Goal: Information Seeking & Learning: Learn about a topic

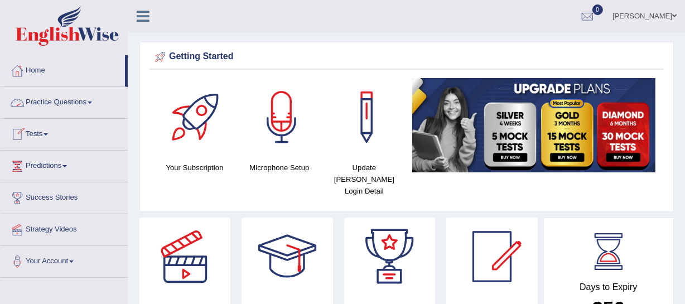
click at [65, 103] on link "Practice Questions" at bounding box center [64, 101] width 127 height 28
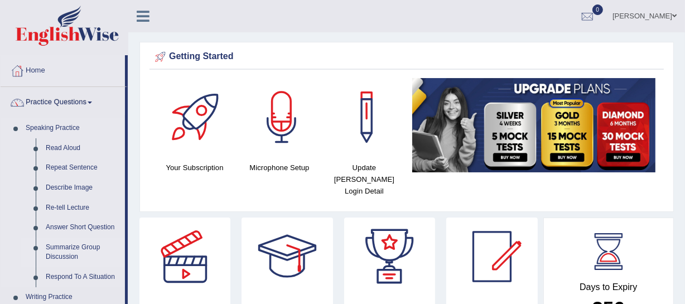
click at [74, 245] on link "Summarize Group Discussion" at bounding box center [83, 253] width 84 height 30
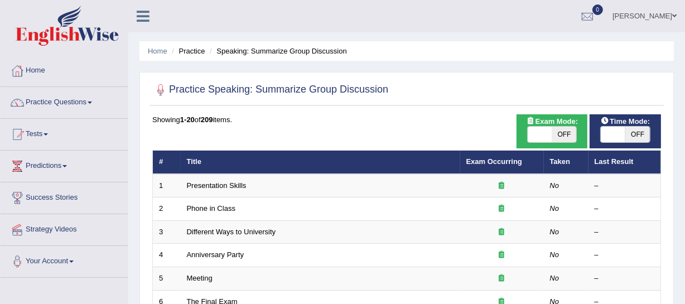
click at [167, 9] on div at bounding box center [147, 12] width 39 height 25
click at [306, 122] on div "Showing 1-20 of 209 items." at bounding box center [406, 119] width 509 height 11
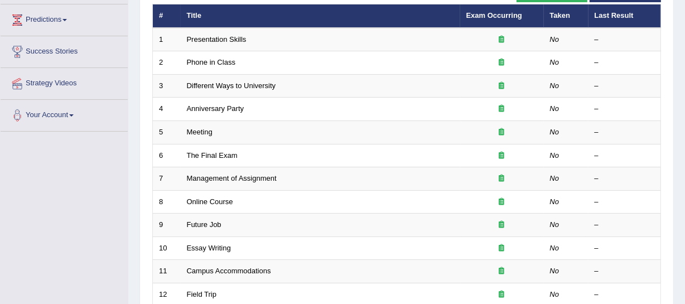
scroll to position [144, 0]
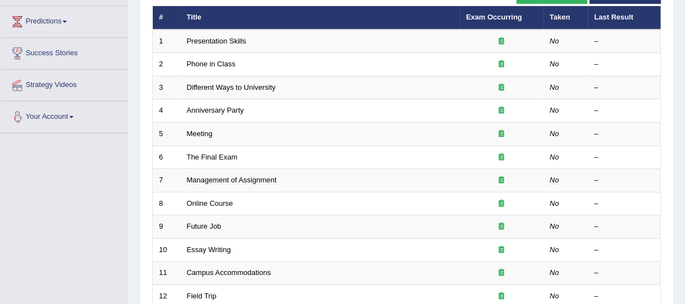
click at [133, 172] on div "Home Practice Speaking: Summarize Group Discussion Practice Speaking: Summarize…" at bounding box center [406, 211] width 557 height 711
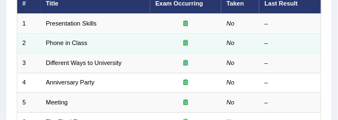
click at [235, 33] on td "No" at bounding box center [240, 43] width 38 height 20
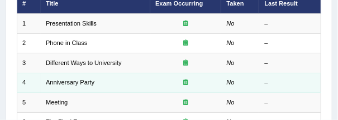
click at [249, 73] on td "No" at bounding box center [240, 83] width 38 height 20
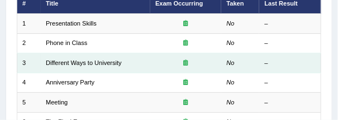
click at [224, 66] on td "No" at bounding box center [240, 64] width 38 height 20
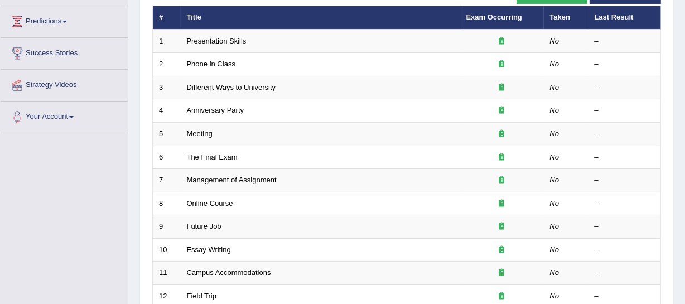
click at [97, 185] on div "Toggle navigation Home Practice Questions Speaking Practice Read Aloud Repeat S…" at bounding box center [342, 222] width 685 height 733
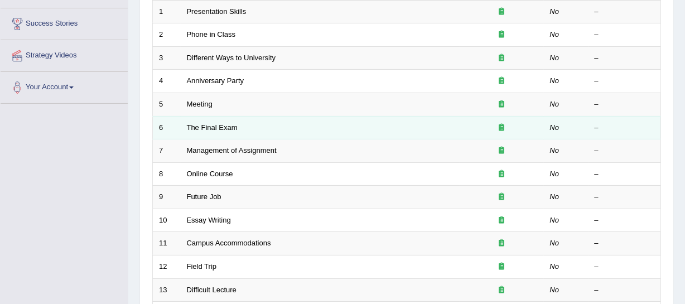
scroll to position [253, 0]
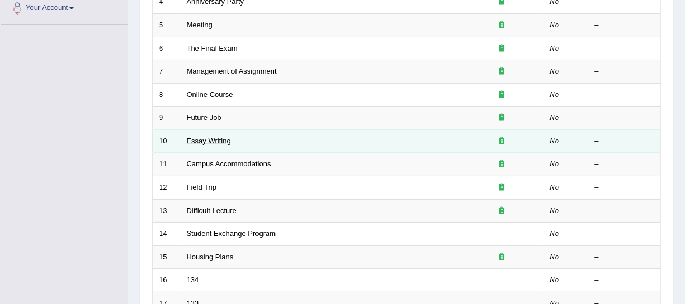
click at [219, 142] on link "Essay Writing" at bounding box center [209, 141] width 44 height 8
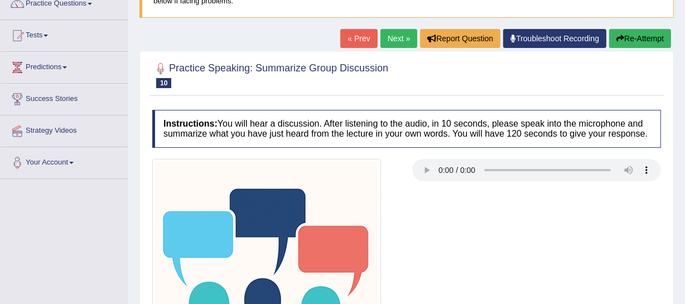
scroll to position [101, 0]
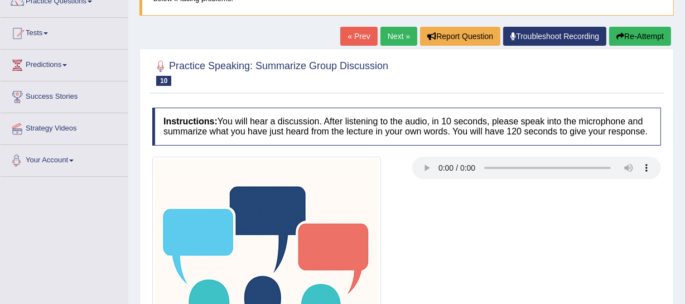
click at [86, 143] on li "Strategy Videos" at bounding box center [64, 129] width 127 height 32
click at [145, 206] on div "Practice Speaking: Summarize Group Discussion 10 Essay Writing Instructions: Yo…" at bounding box center [406, 242] width 534 height 386
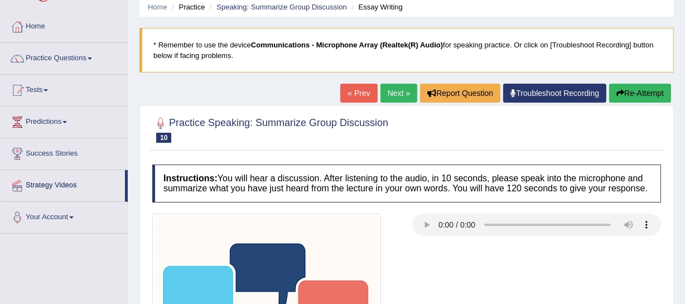
scroll to position [39, 0]
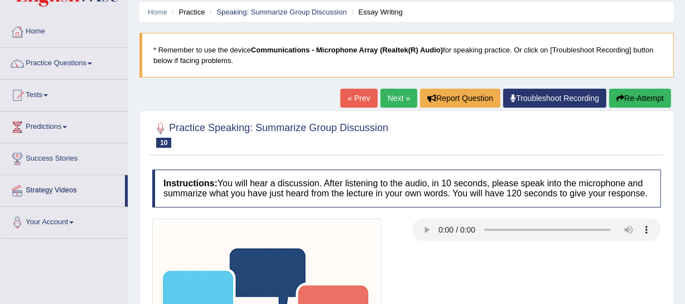
click at [384, 99] on link "Next »" at bounding box center [398, 98] width 37 height 19
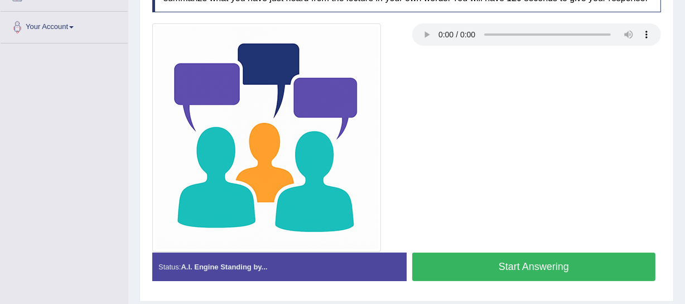
scroll to position [235, 0]
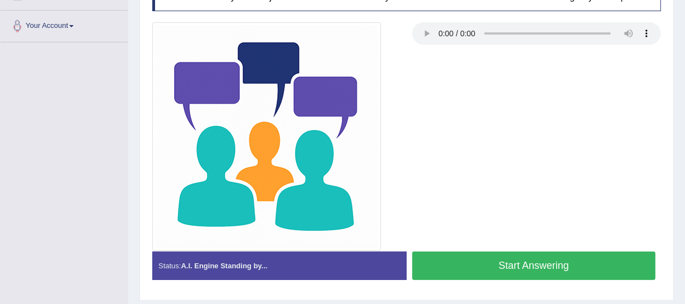
click at [535, 266] on button "Start Answering" at bounding box center [533, 266] width 243 height 28
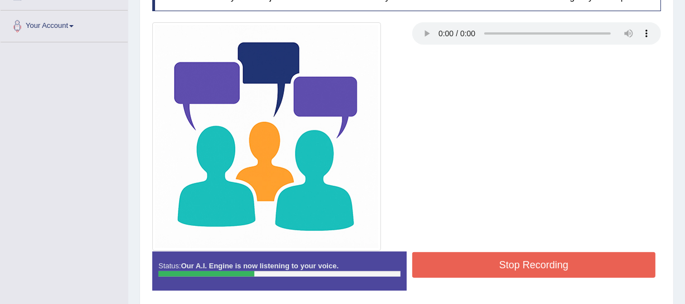
click at [575, 187] on div at bounding box center [407, 136] width 520 height 229
click at [503, 267] on button "Stop Recording" at bounding box center [533, 265] width 243 height 26
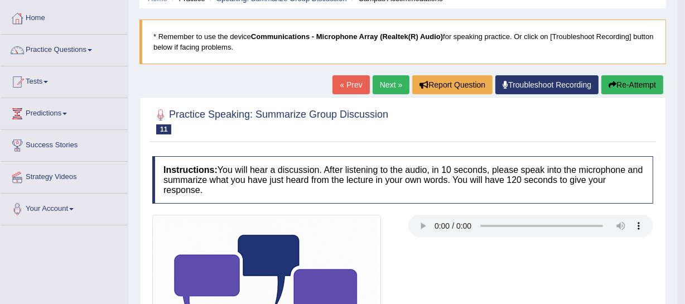
scroll to position [33, 0]
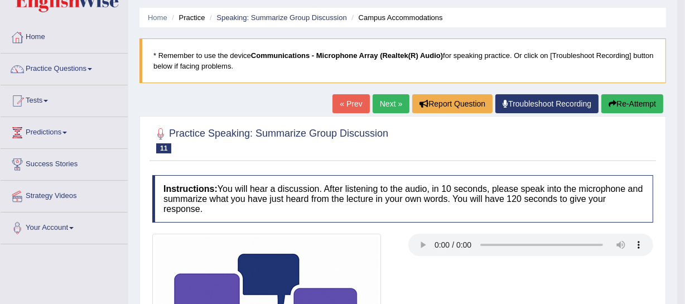
click at [615, 99] on button "Re-Attempt" at bounding box center [632, 103] width 62 height 19
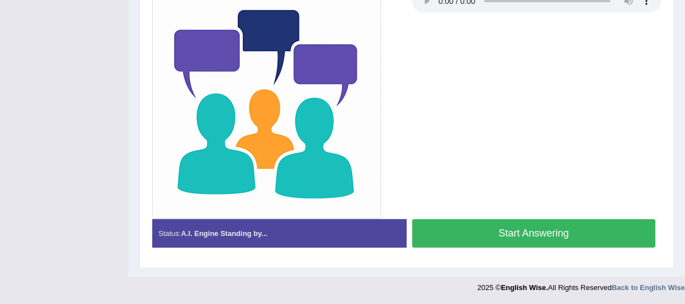
click at [501, 232] on button "Start Answering" at bounding box center [533, 233] width 243 height 28
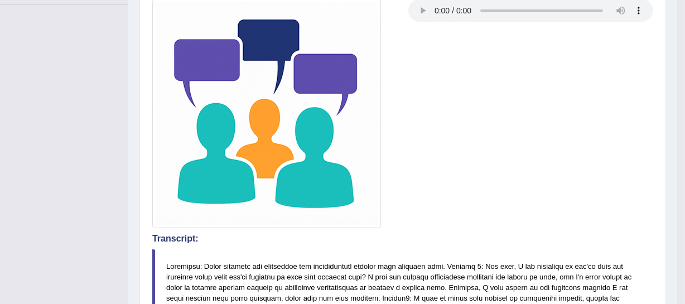
click at [473, 175] on div at bounding box center [403, 113] width 512 height 229
click at [291, 97] on img at bounding box center [266, 113] width 229 height 229
click at [466, 162] on div at bounding box center [403, 113] width 512 height 229
click at [357, 84] on img at bounding box center [266, 113] width 229 height 229
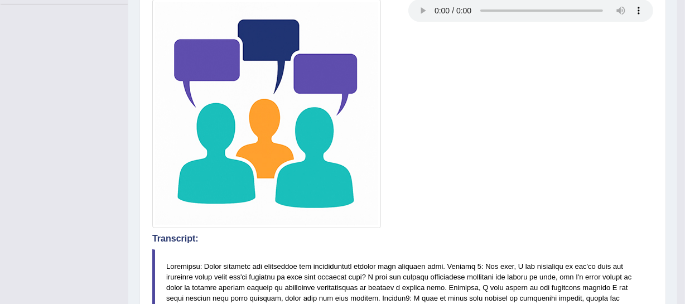
click at [274, 90] on img at bounding box center [266, 113] width 229 height 229
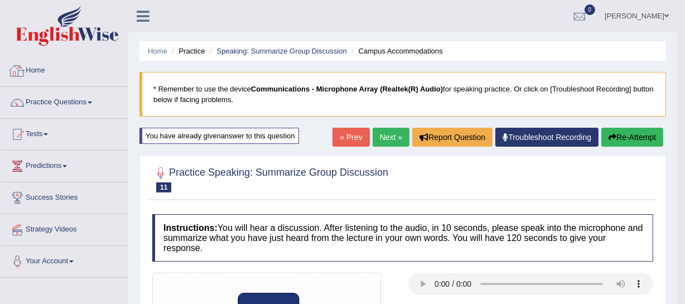
click at [33, 65] on link "Home" at bounding box center [64, 69] width 127 height 28
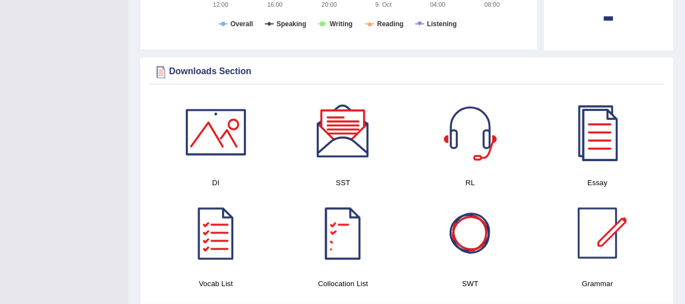
click at [211, 177] on h4 "DI" at bounding box center [216, 183] width 116 height 12
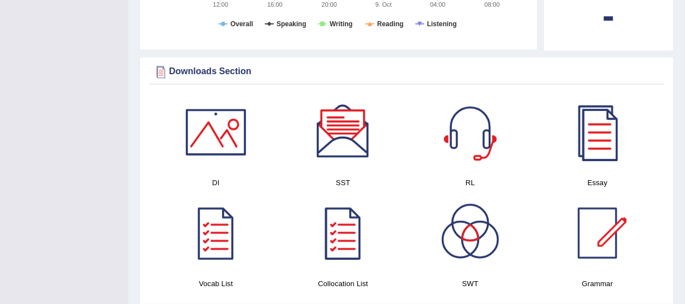
click at [229, 124] on div at bounding box center [216, 132] width 78 height 78
